Goal: Task Accomplishment & Management: Use online tool/utility

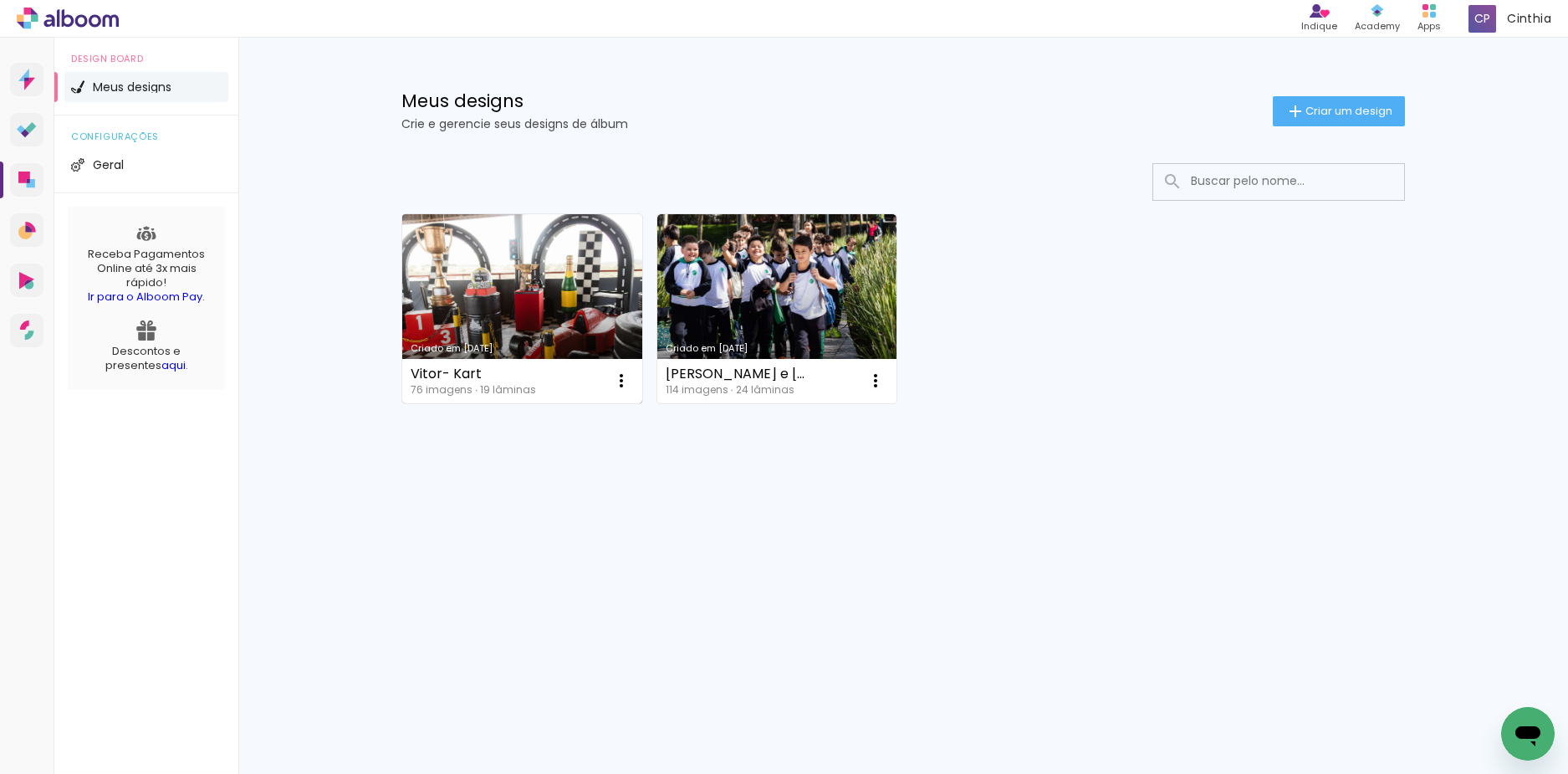
click at [518, 266] on link "Criado em [DATE]" at bounding box center [522, 308] width 240 height 189
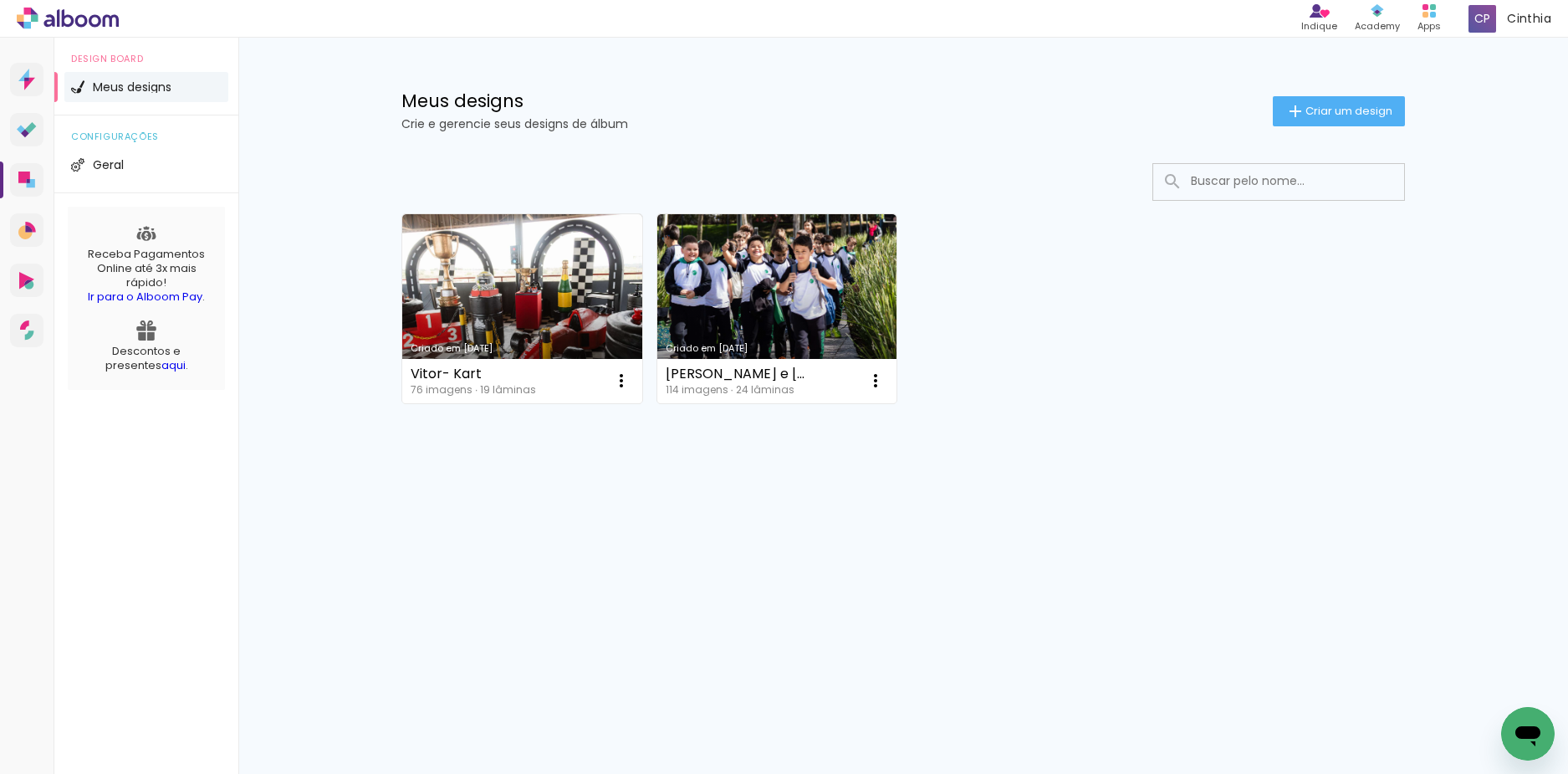
click at [490, 280] on link "Criado em [DATE]" at bounding box center [522, 308] width 240 height 189
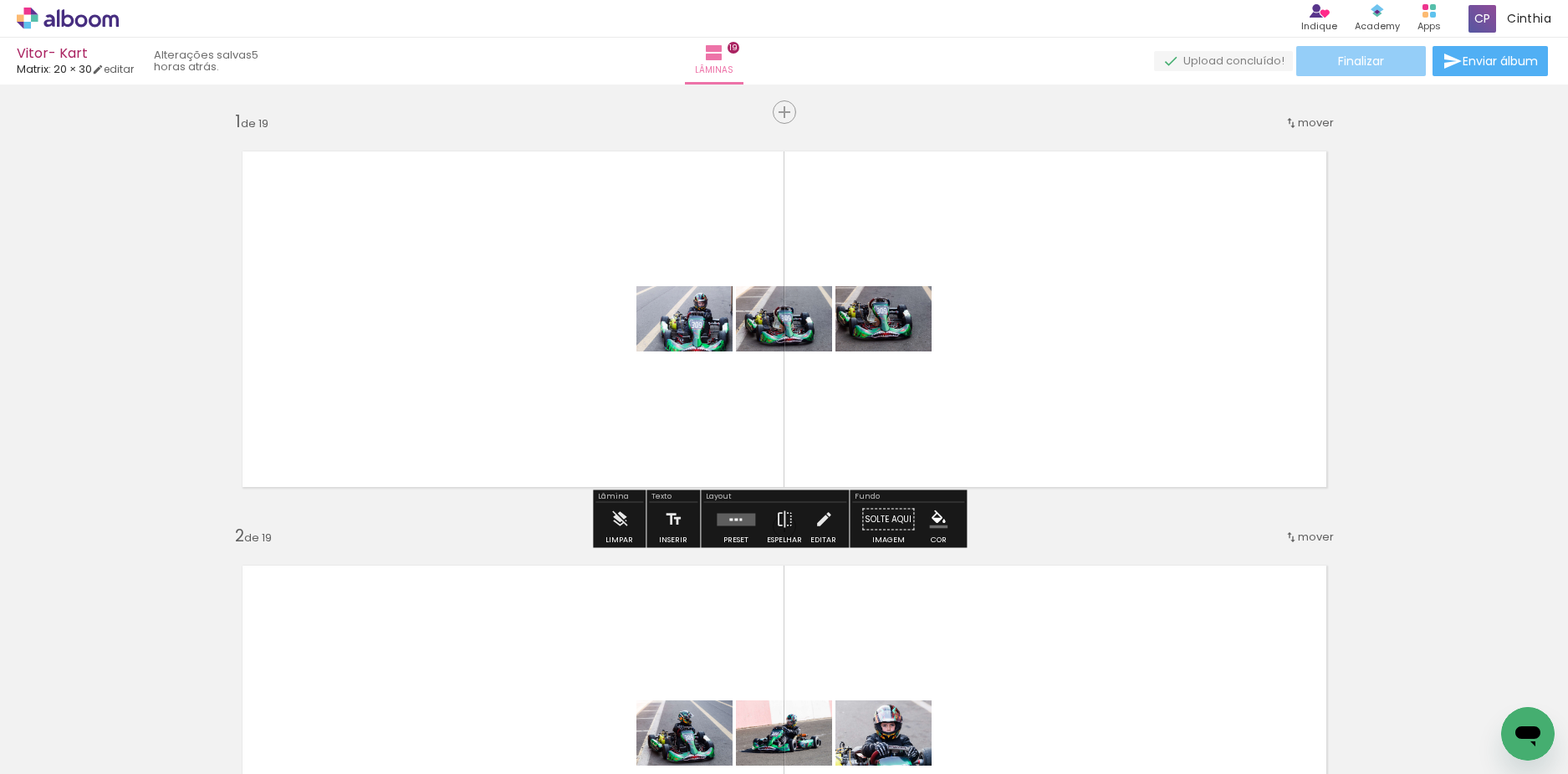
click at [1302, 63] on paper-button "Finalizar" at bounding box center [1360, 61] width 130 height 30
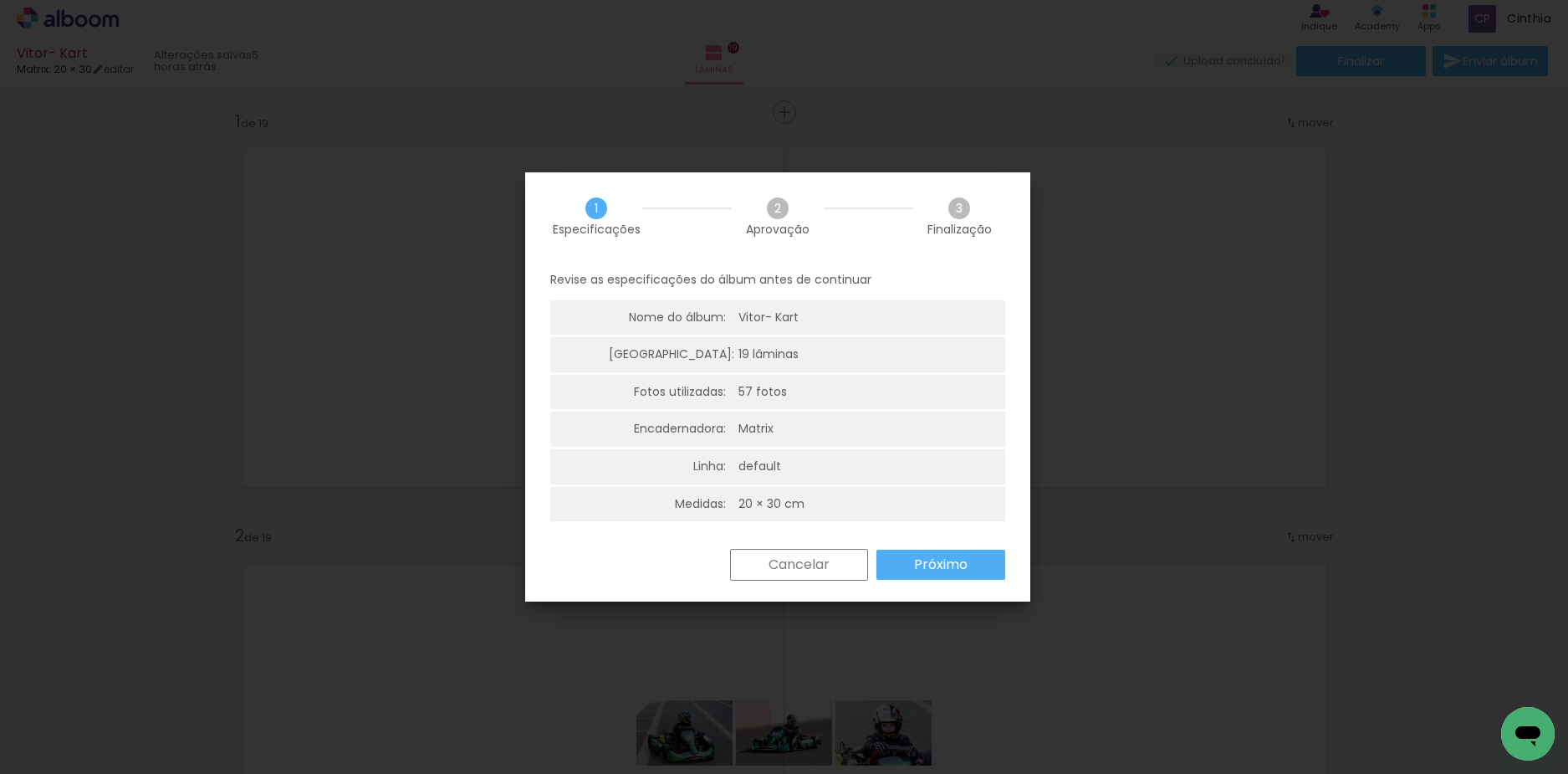
click at [0, 0] on slot "Próximo" at bounding box center [0, 0] width 0 height 0
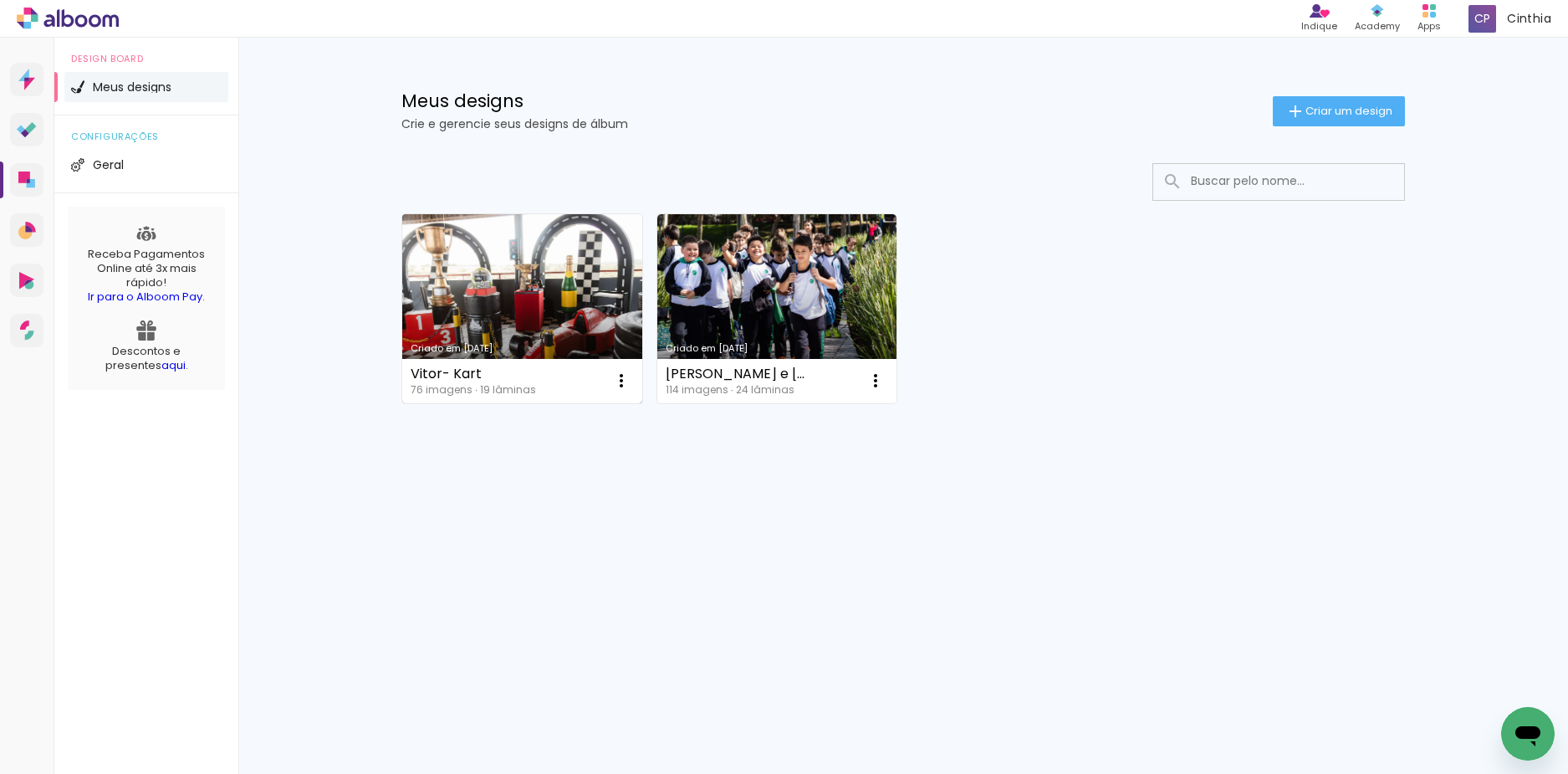
click at [500, 280] on link "Criado em [DATE]" at bounding box center [522, 308] width 240 height 189
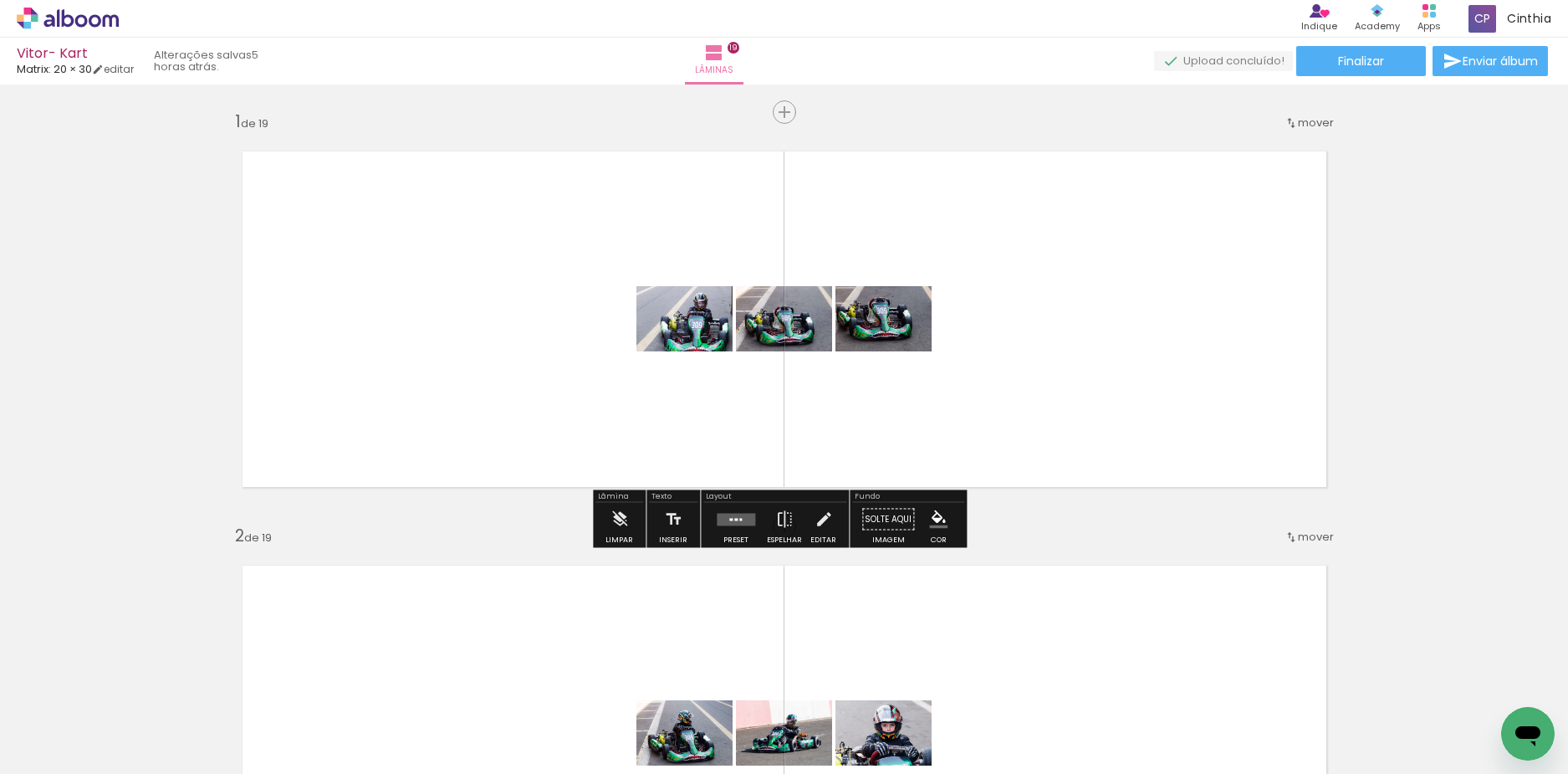
click at [1325, 80] on div "Vitor- Kart Matrix: 20 × 30 editar 5 horas atrás. Lâminas 19 Finalizar Enviar á…" at bounding box center [784, 42] width 1568 height 84
click at [1331, 68] on paper-button "Finalizar" at bounding box center [1360, 61] width 130 height 30
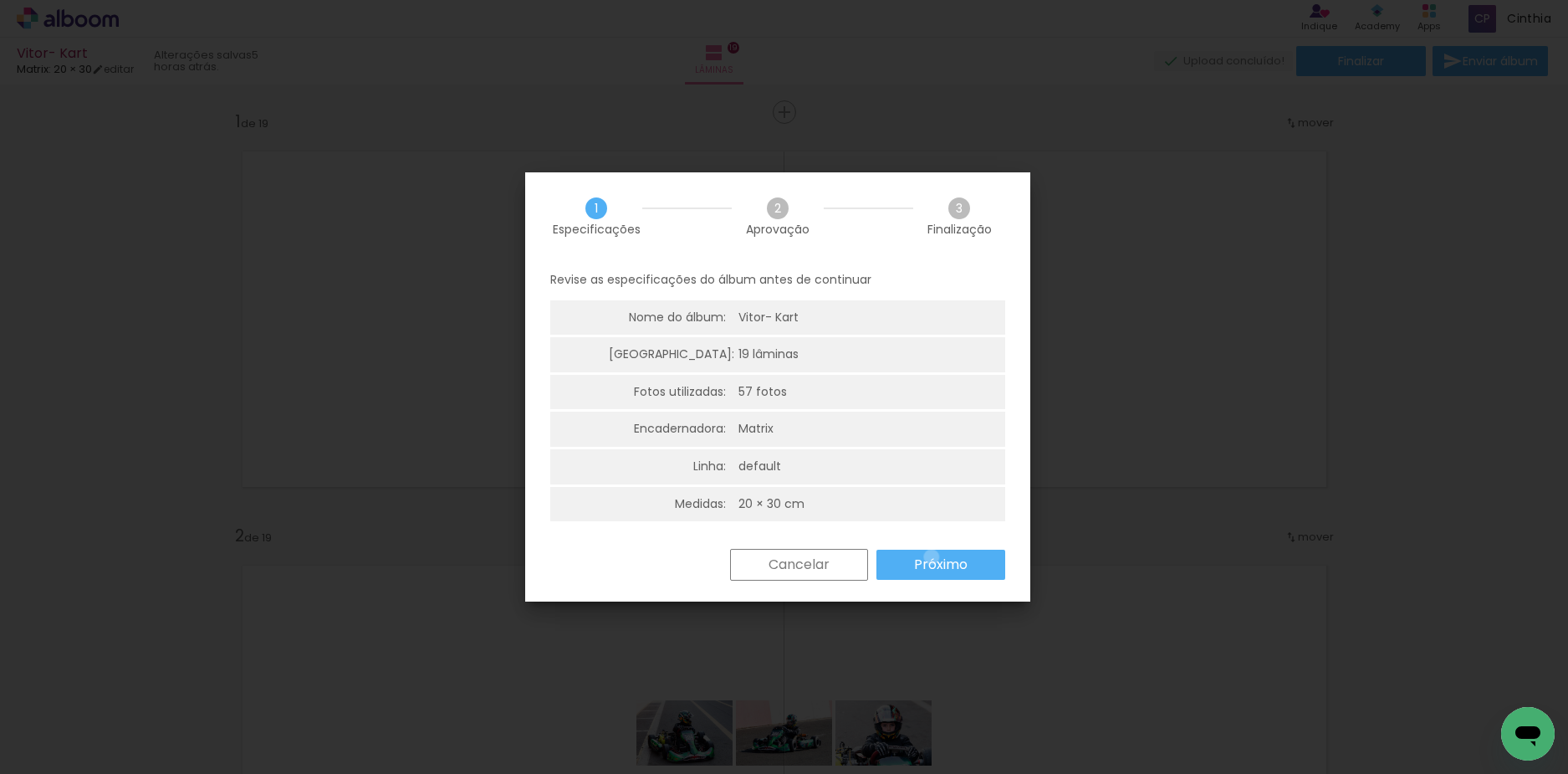
click at [0, 0] on slot "Próximo" at bounding box center [0, 0] width 0 height 0
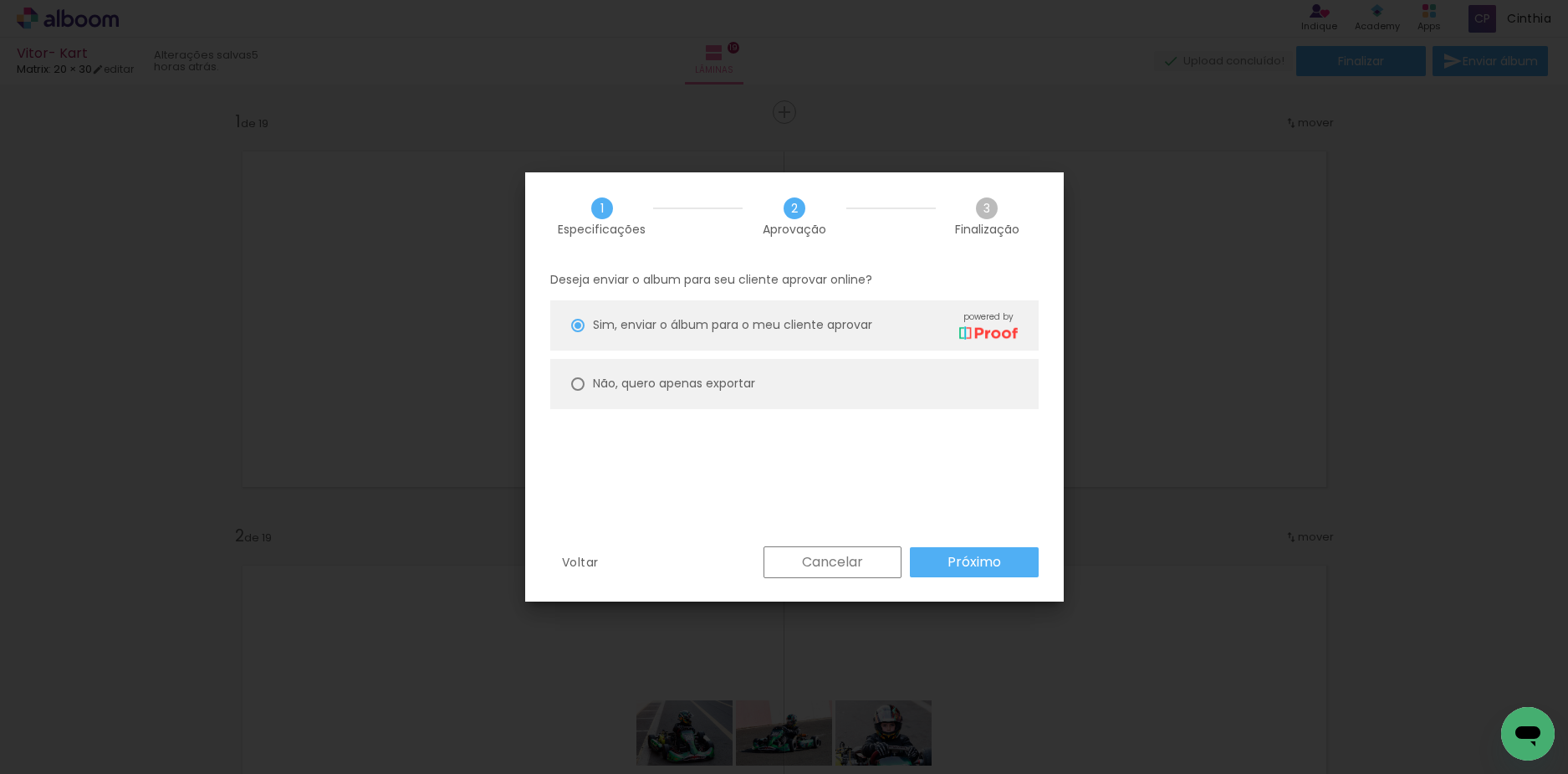
click at [0, 0] on slot "Próximo" at bounding box center [0, 0] width 0 height 0
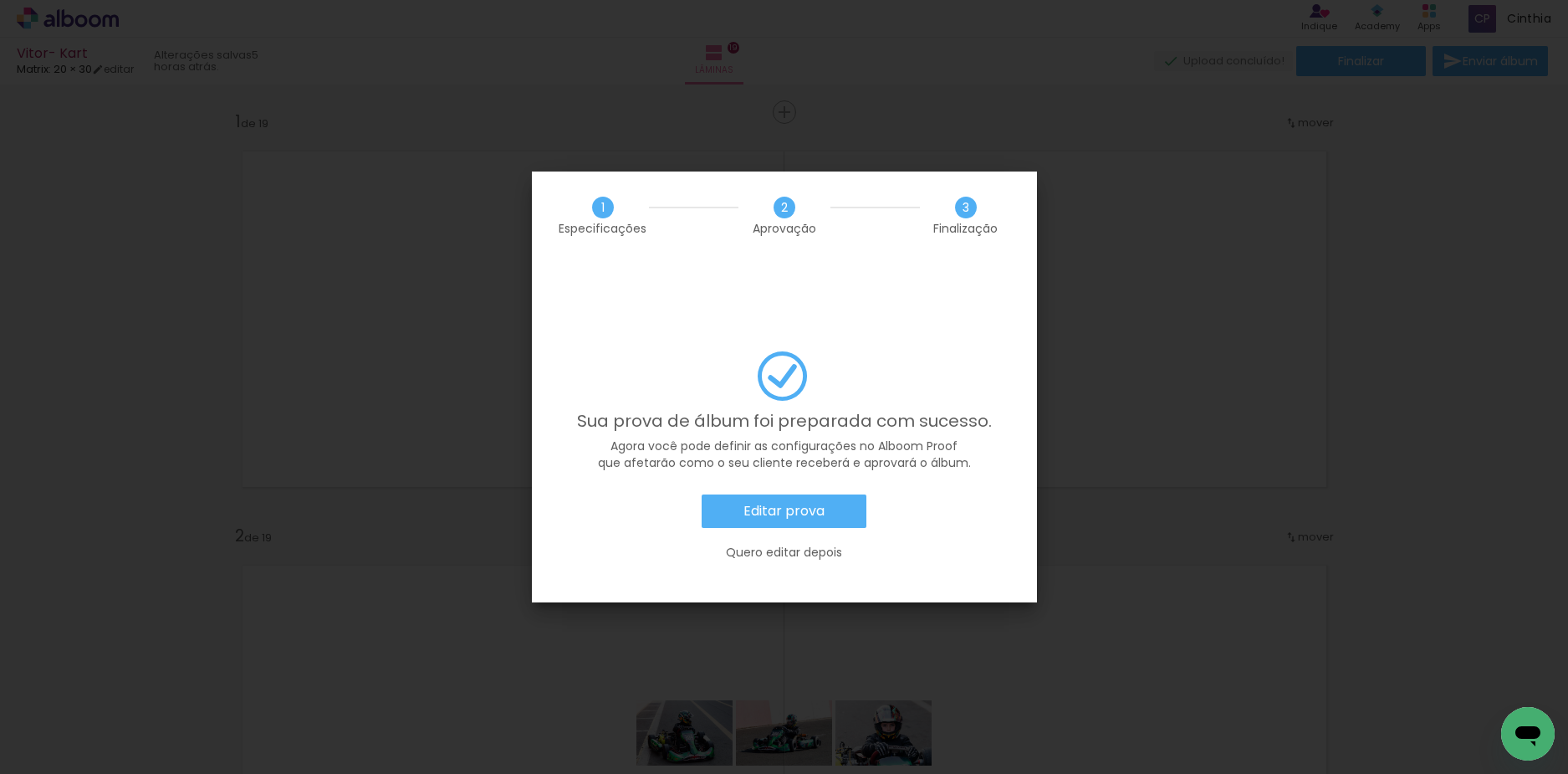
click at [0, 0] on slot "Quero editar depois" at bounding box center [0, 0] width 0 height 0
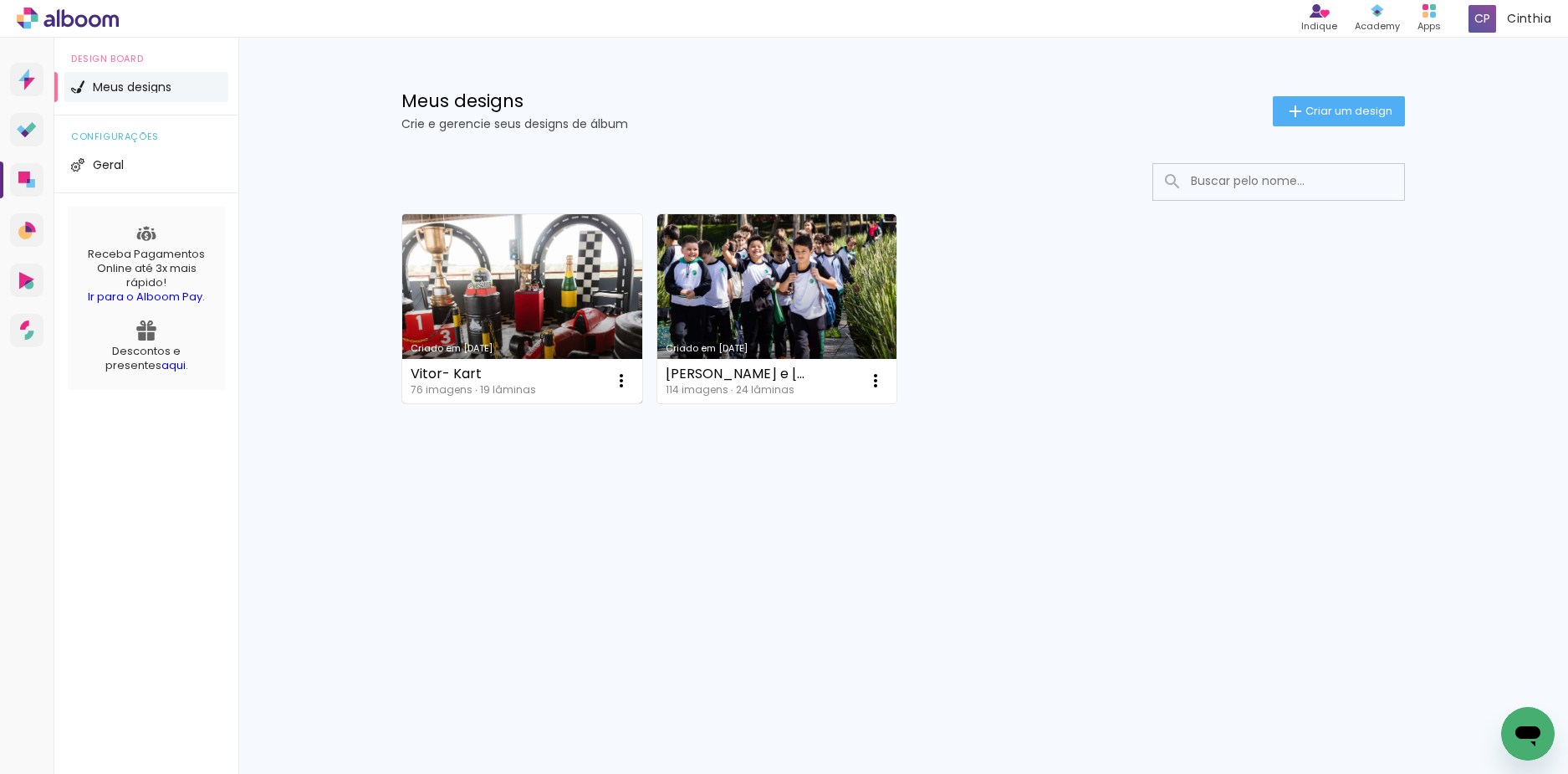
click at [527, 298] on link "Criado em [DATE]" at bounding box center [522, 308] width 240 height 189
